Goal: Information Seeking & Learning: Learn about a topic

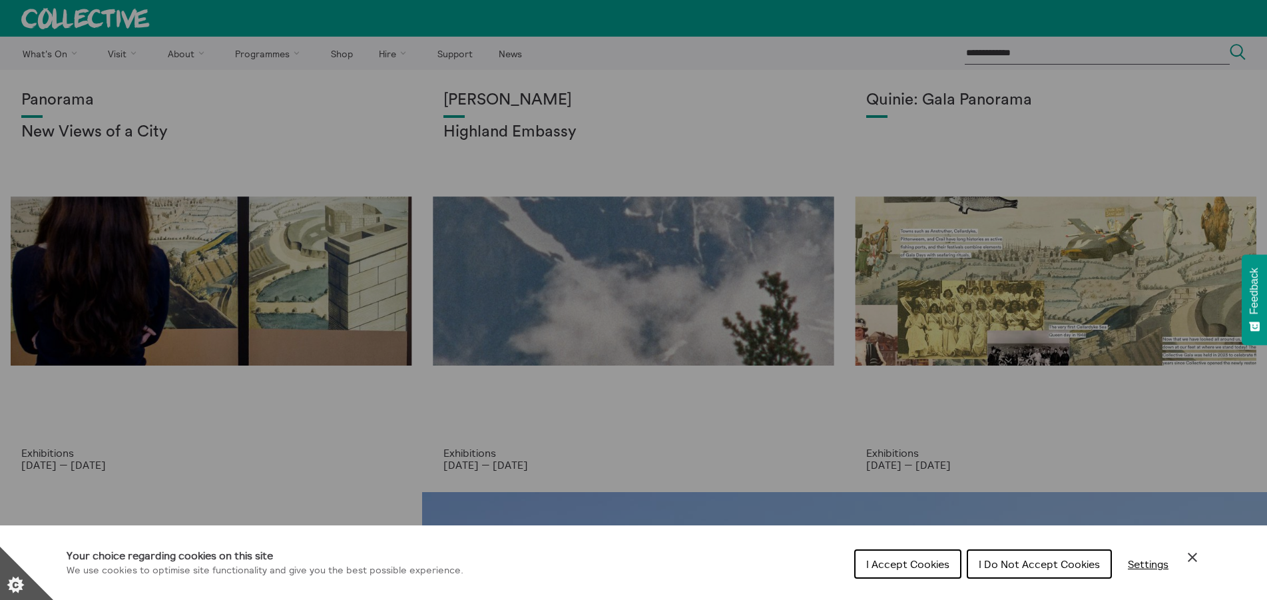
click at [897, 559] on span "I Accept Cookies" at bounding box center [907, 563] width 83 height 13
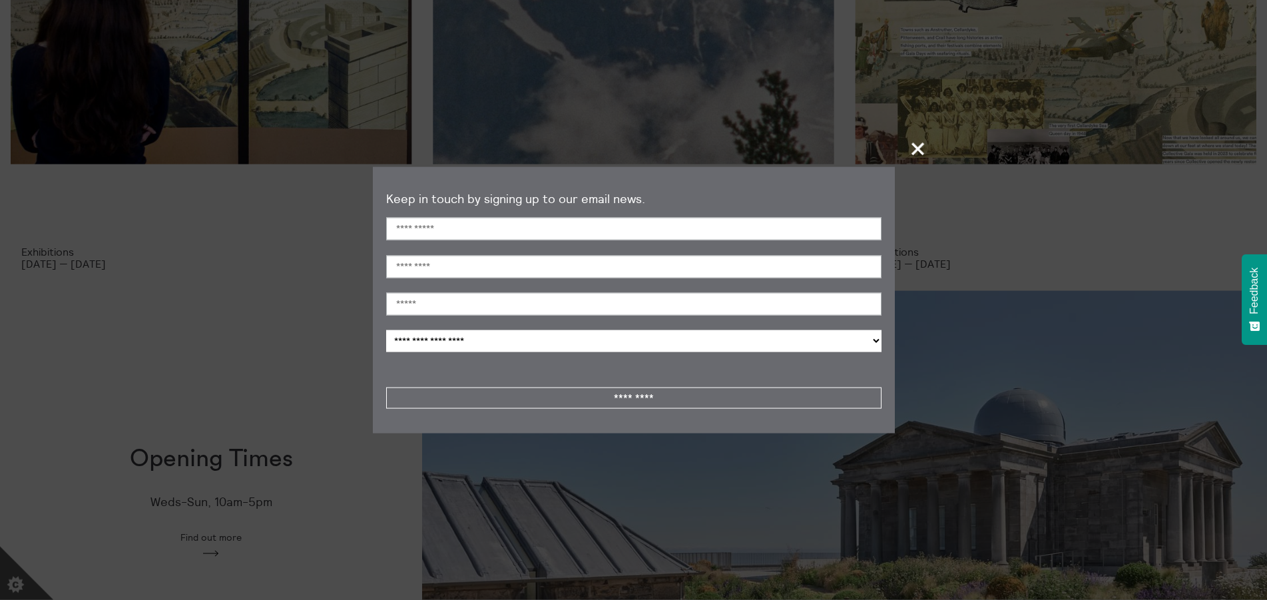
scroll to position [204, 0]
click at [923, 144] on span "+" at bounding box center [918, 148] width 39 height 39
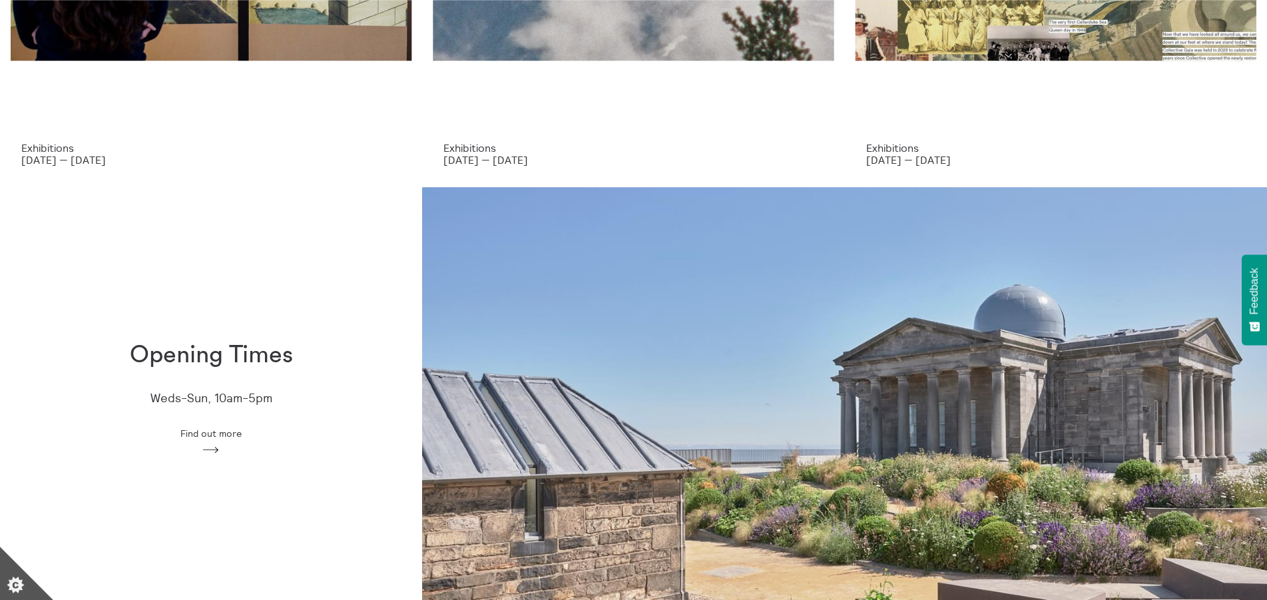
scroll to position [407, 0]
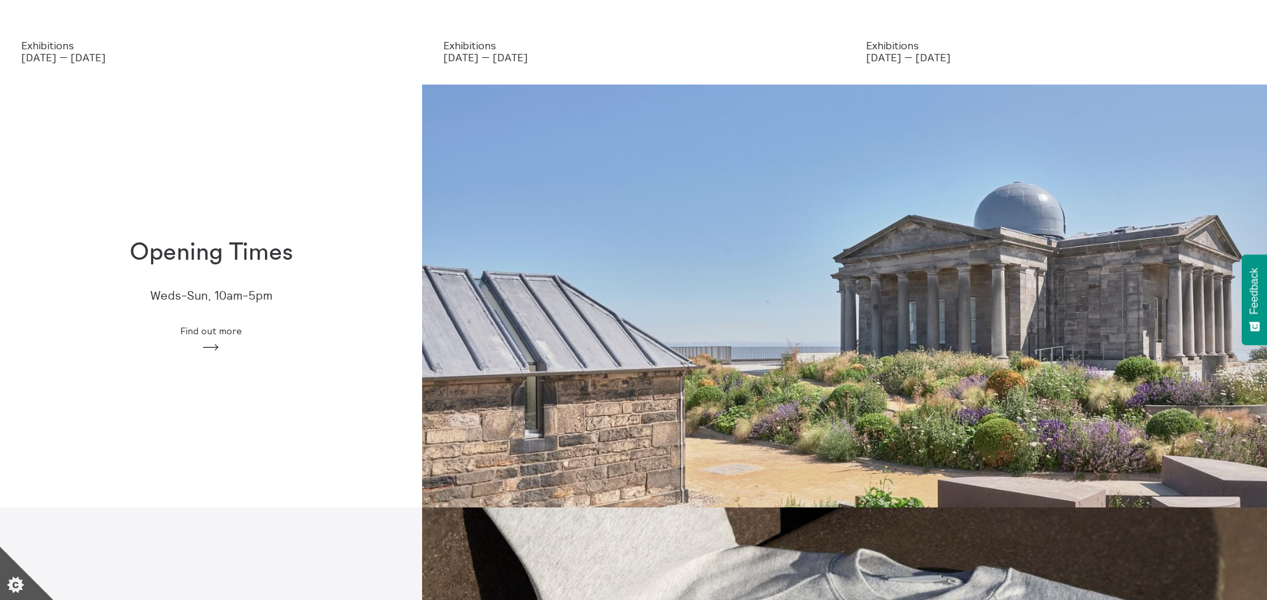
click at [222, 347] on icon "Arrow" at bounding box center [210, 347] width 21 height 12
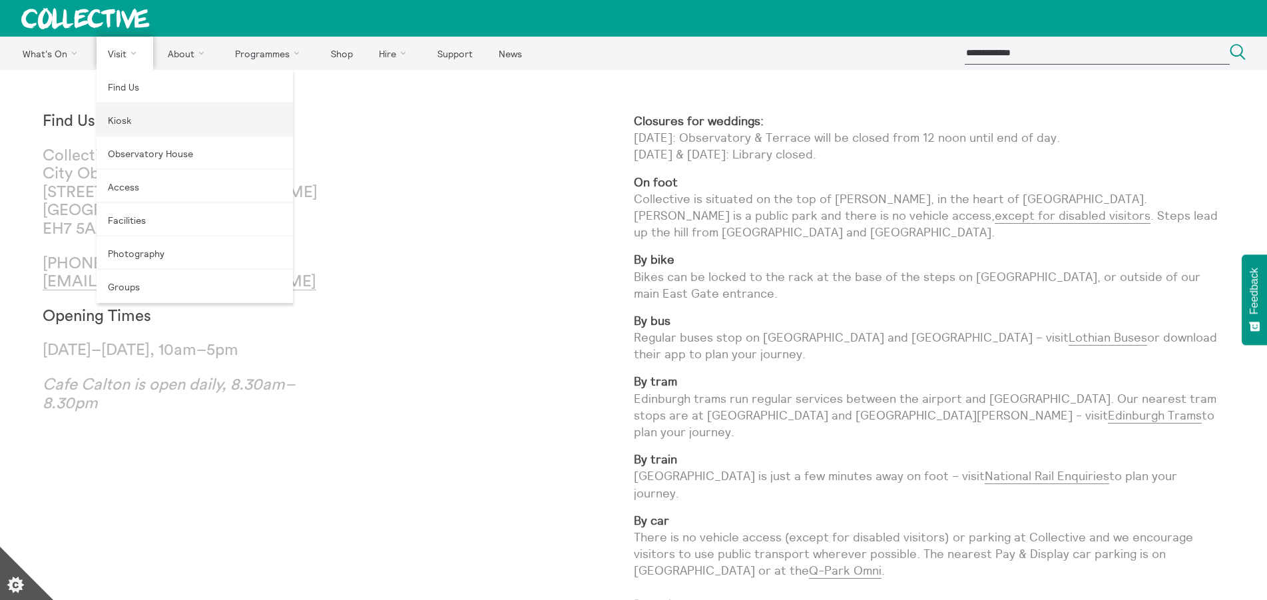
click at [124, 121] on link "Kiosk" at bounding box center [195, 119] width 196 height 33
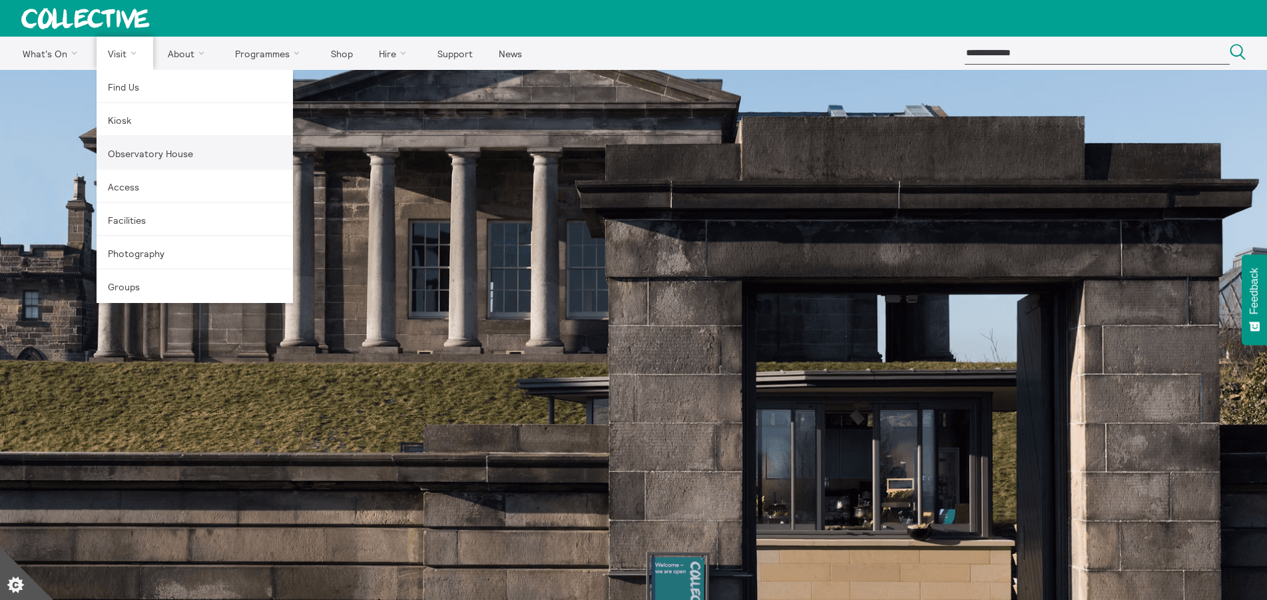
click at [144, 153] on link "Observatory House" at bounding box center [195, 152] width 196 height 33
click at [132, 260] on link "Photography" at bounding box center [195, 252] width 196 height 33
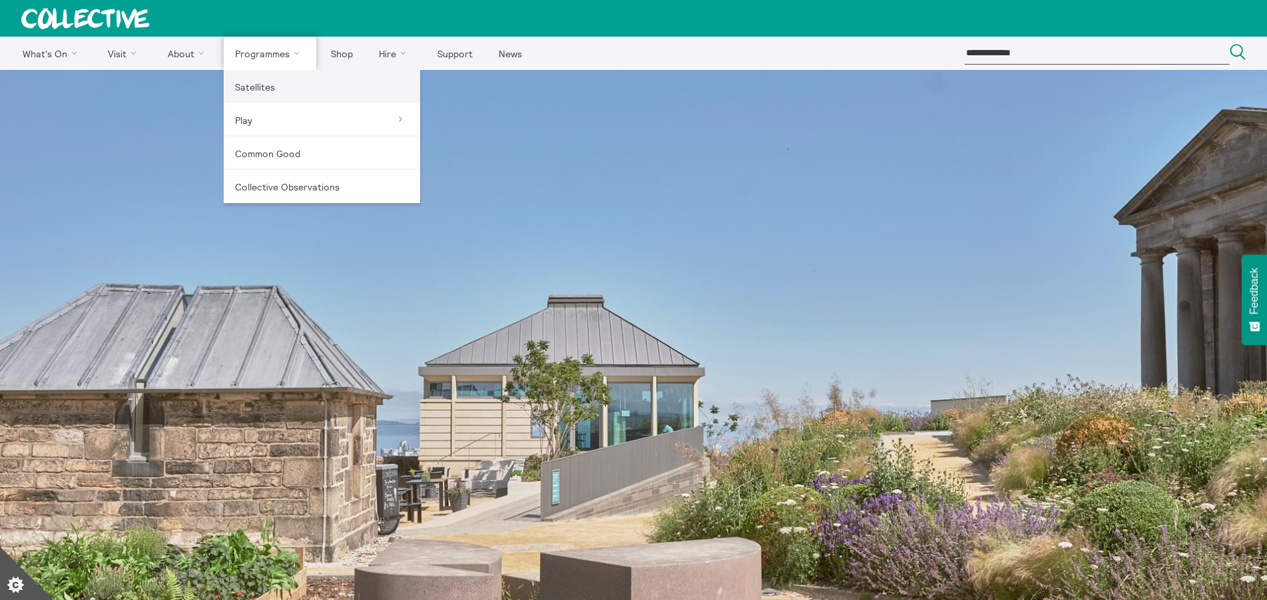
click at [284, 87] on link "Satellites" at bounding box center [322, 86] width 196 height 33
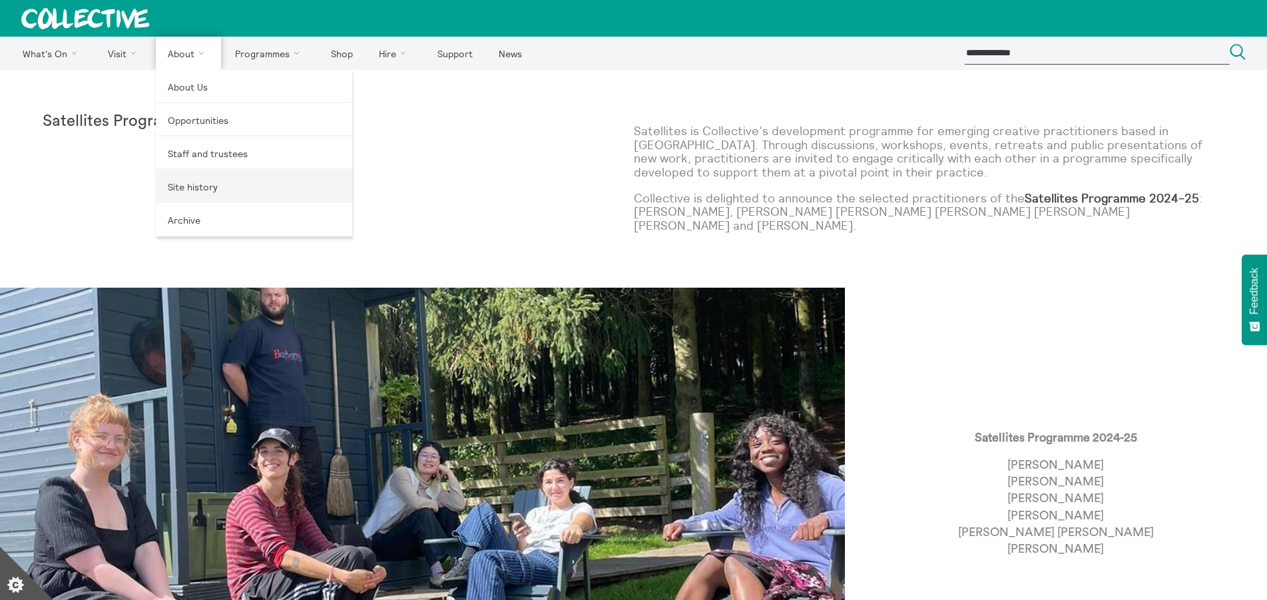
click at [208, 188] on link "Site history" at bounding box center [254, 186] width 196 height 33
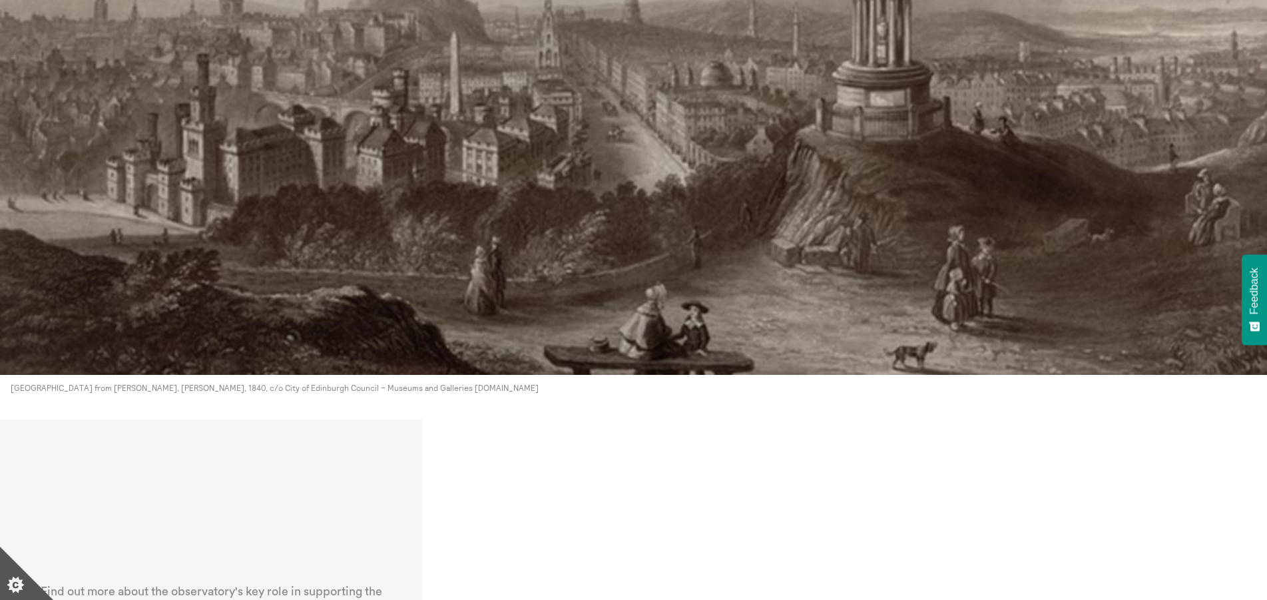
scroll to position [4412, 0]
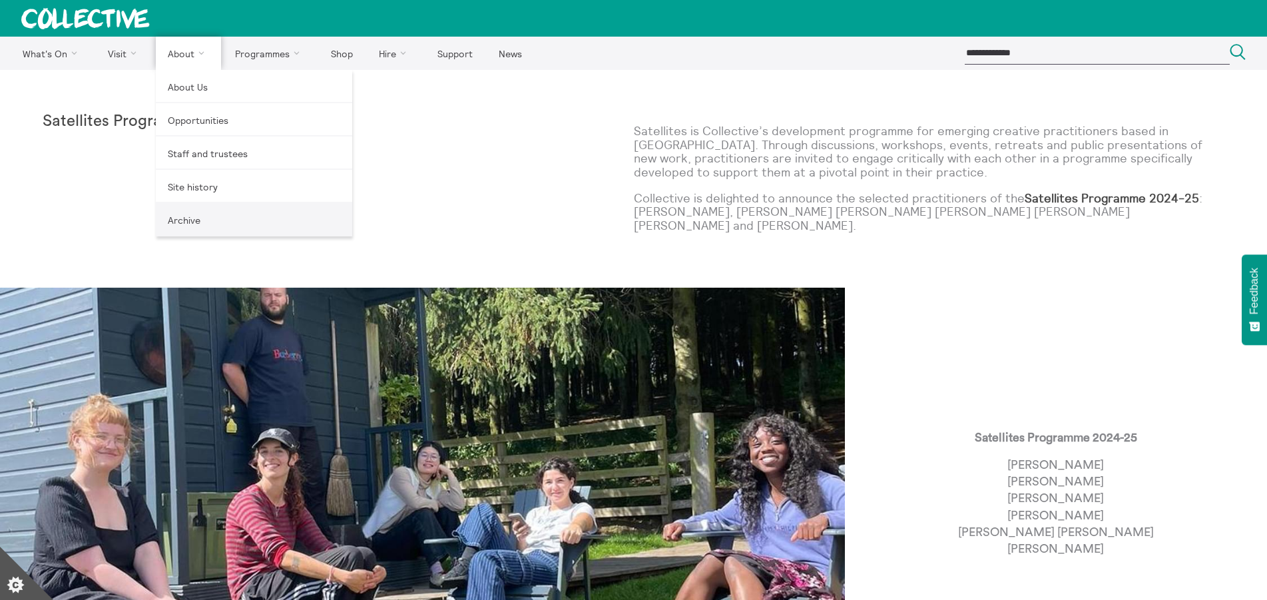
click at [183, 225] on link "Archive" at bounding box center [254, 219] width 196 height 33
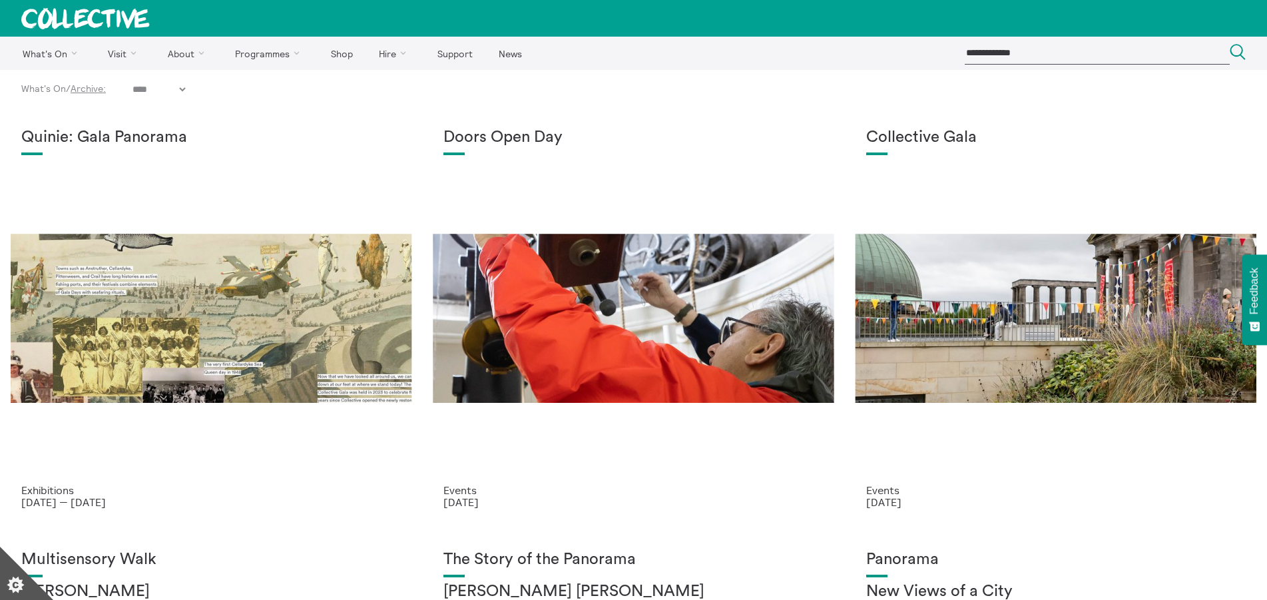
select select "****"
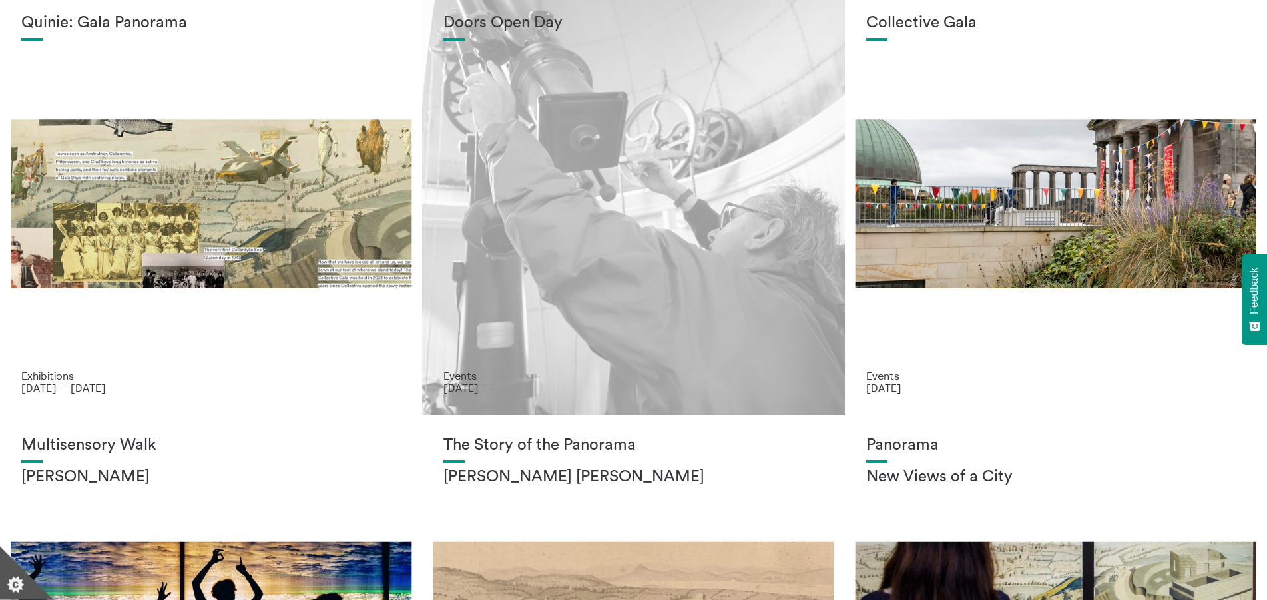
scroll to position [136, 0]
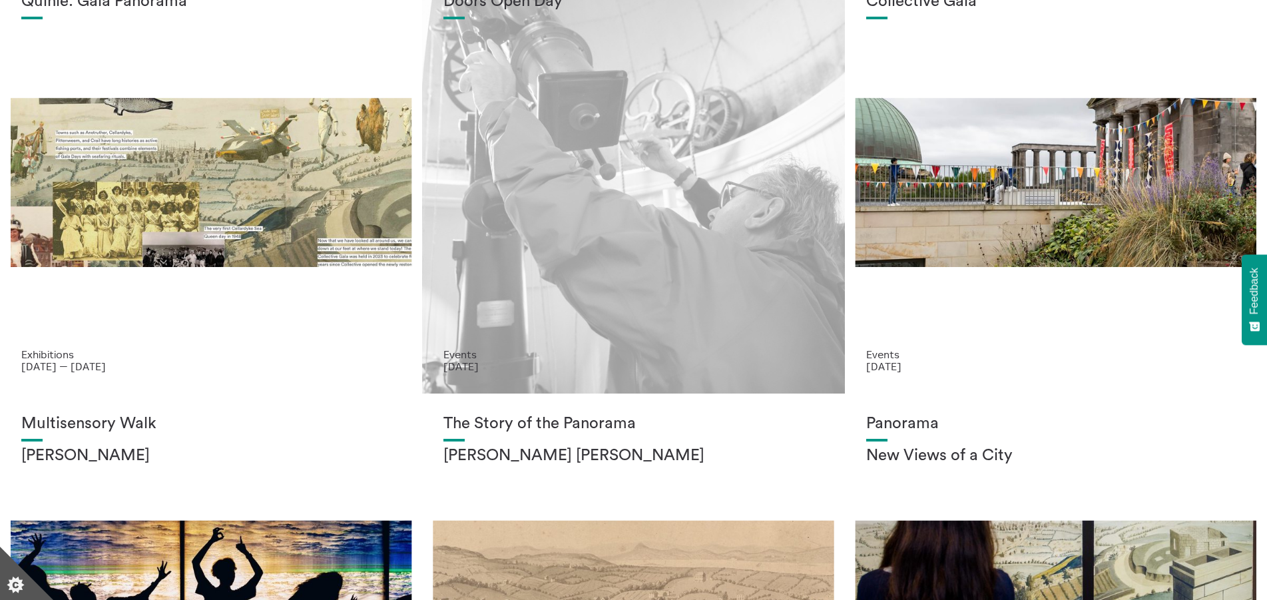
click at [573, 234] on div "Doors Open Day" at bounding box center [632, 170] width 379 height 355
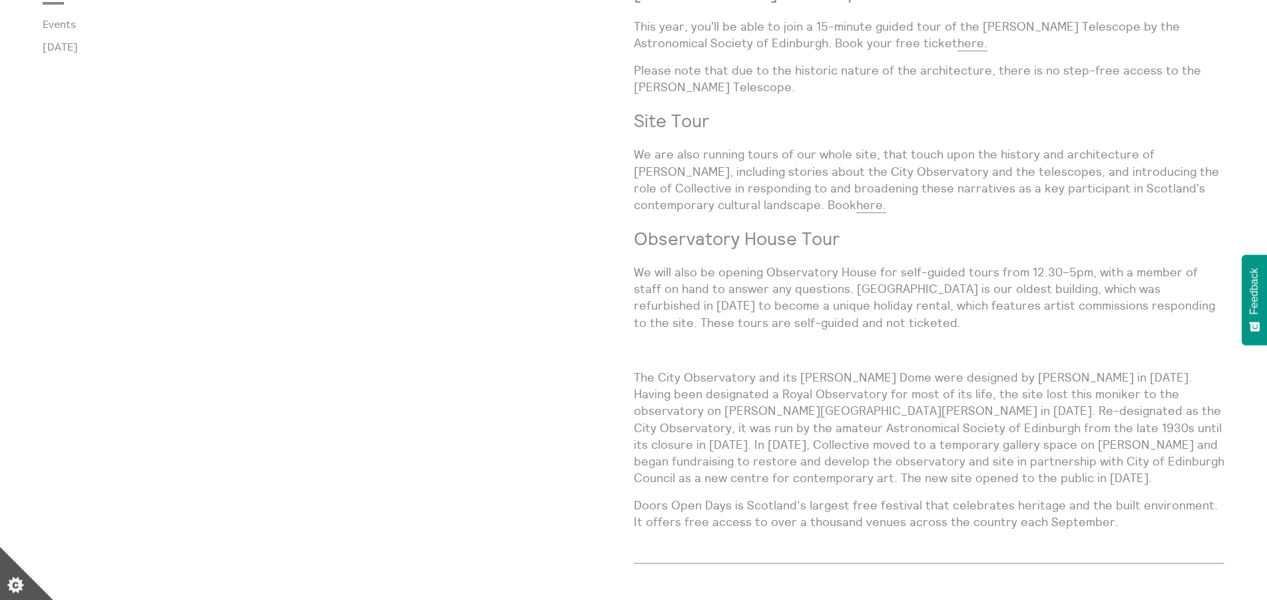
scroll to position [1086, 0]
